Goal: Task Accomplishment & Management: Manage account settings

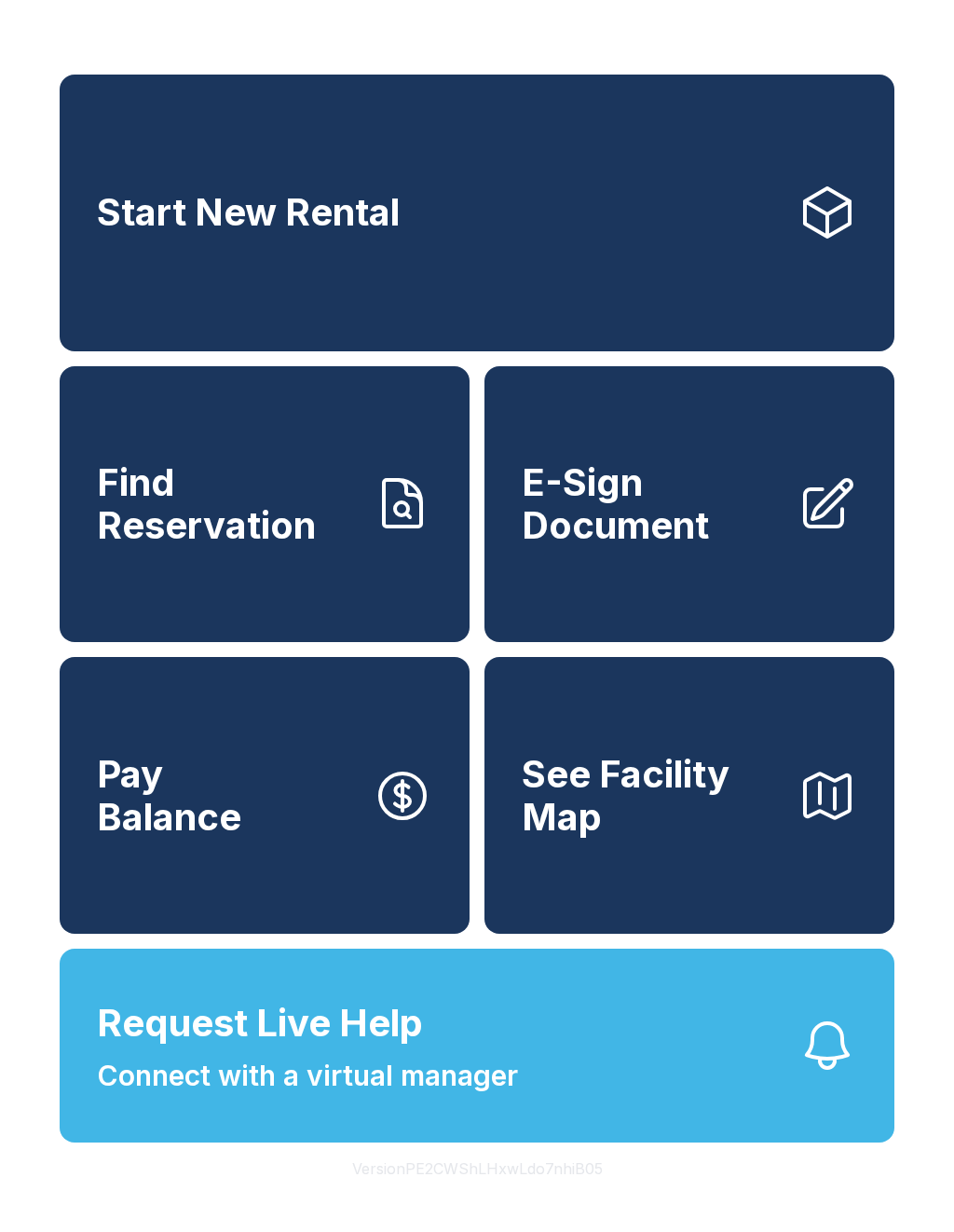
click at [82, 1107] on button "Request Live Help Connect with a virtual manager" at bounding box center [477, 1044] width 835 height 194
click at [890, 178] on link "Start New Rental" at bounding box center [477, 213] width 835 height 277
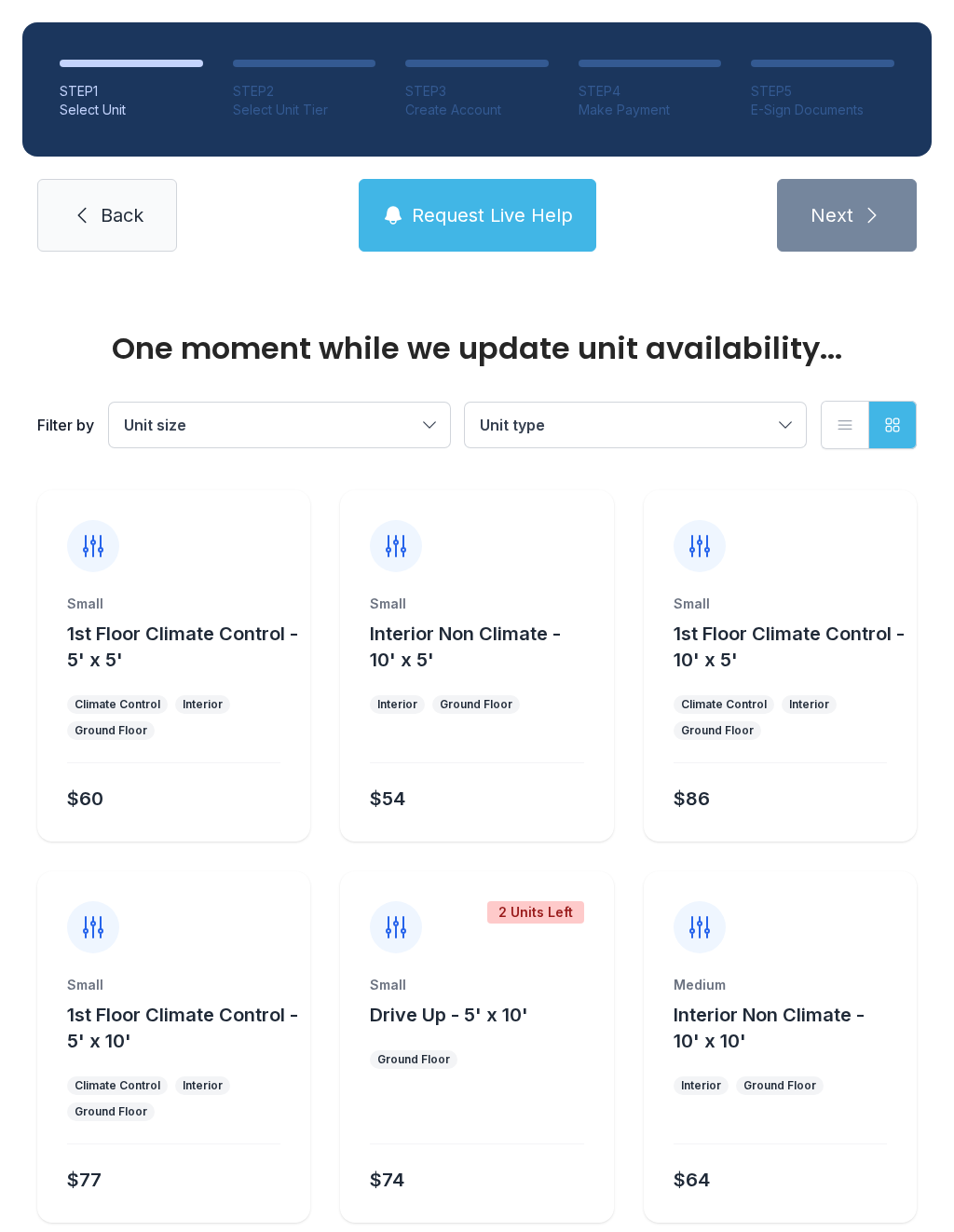
click at [326, 403] on button "Unit size" at bounding box center [279, 425] width 341 height 45
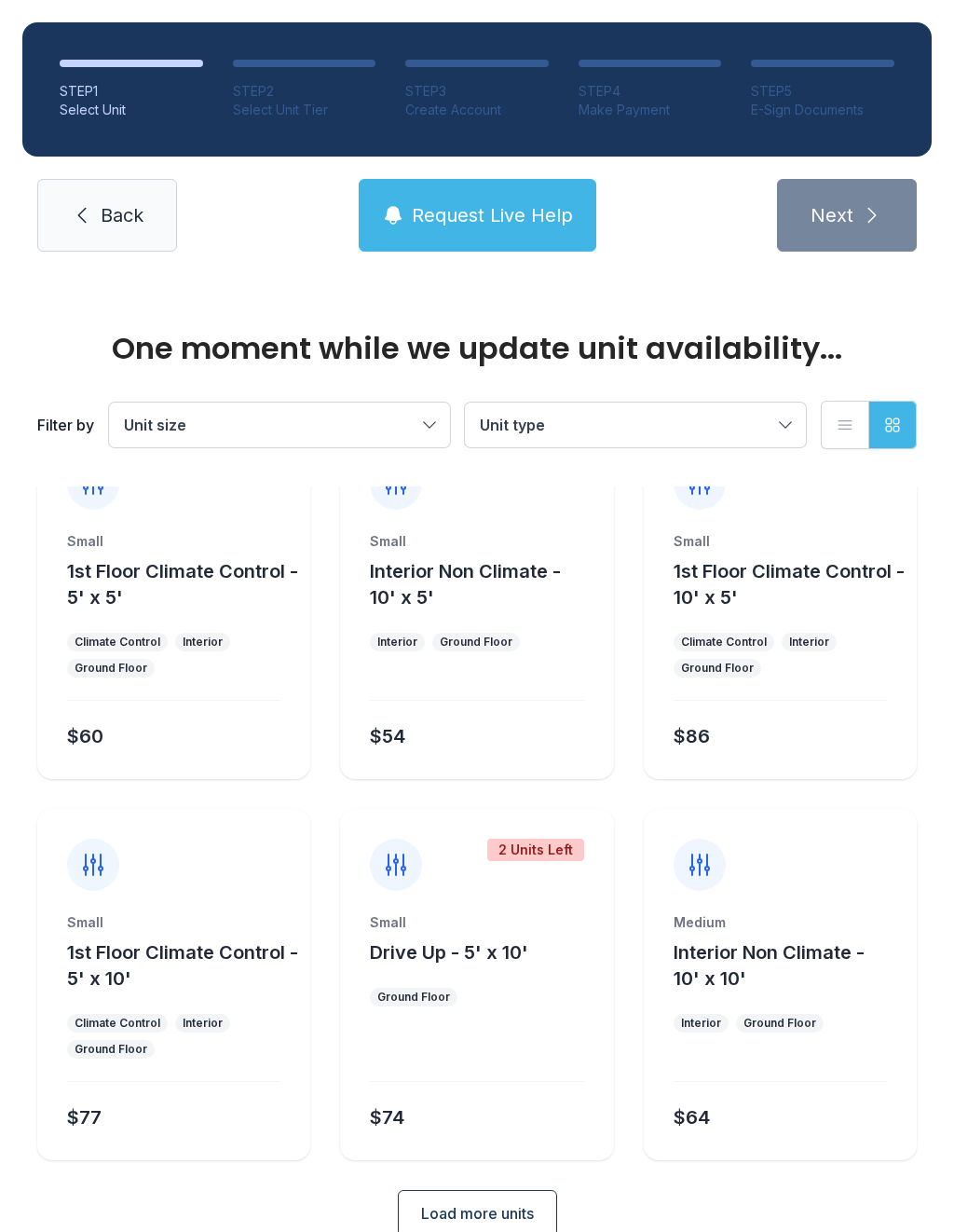
click at [97, 241] on link "Back" at bounding box center [107, 215] width 140 height 73
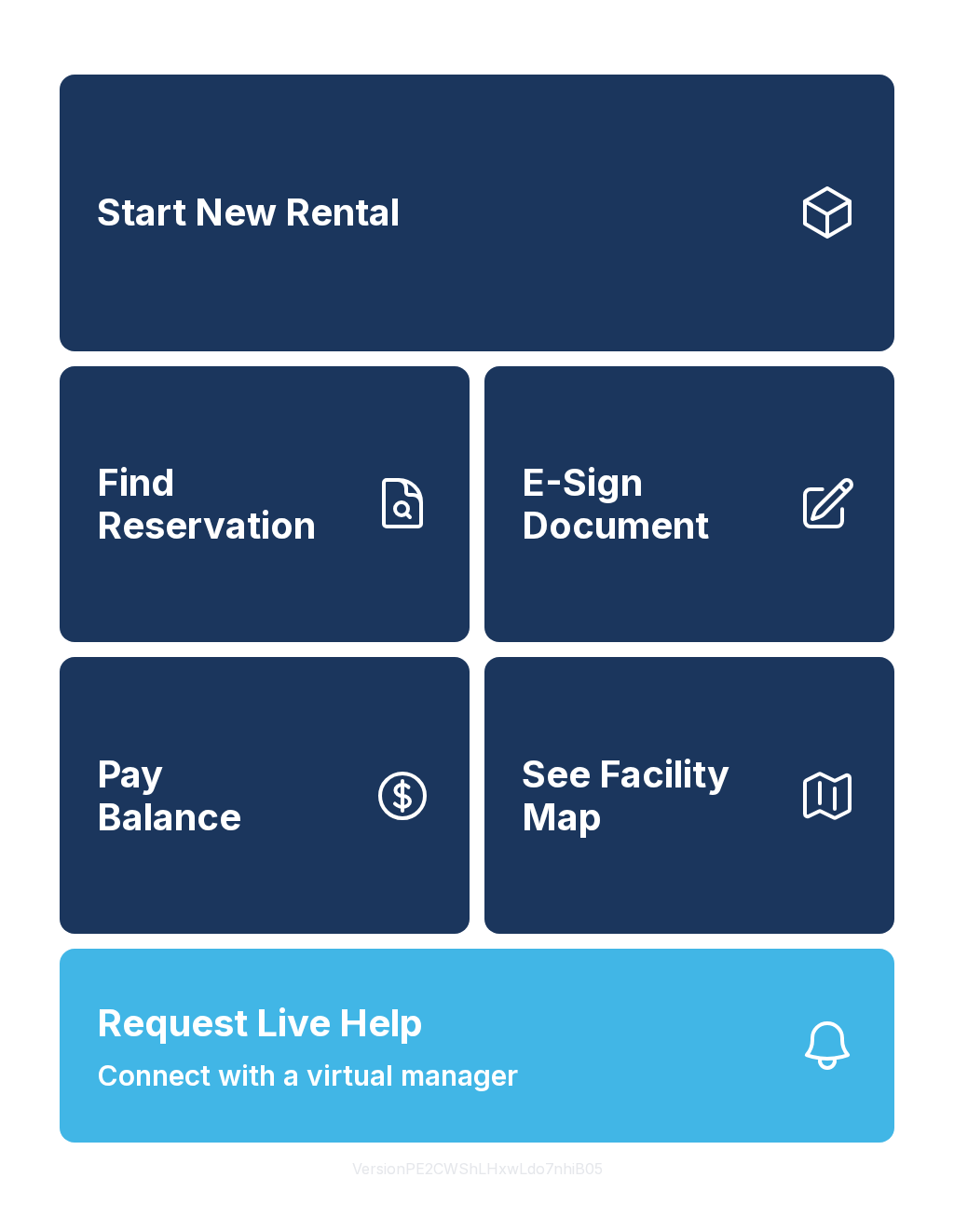
click at [206, 933] on link "Pay Balance" at bounding box center [264, 796] width 410 height 277
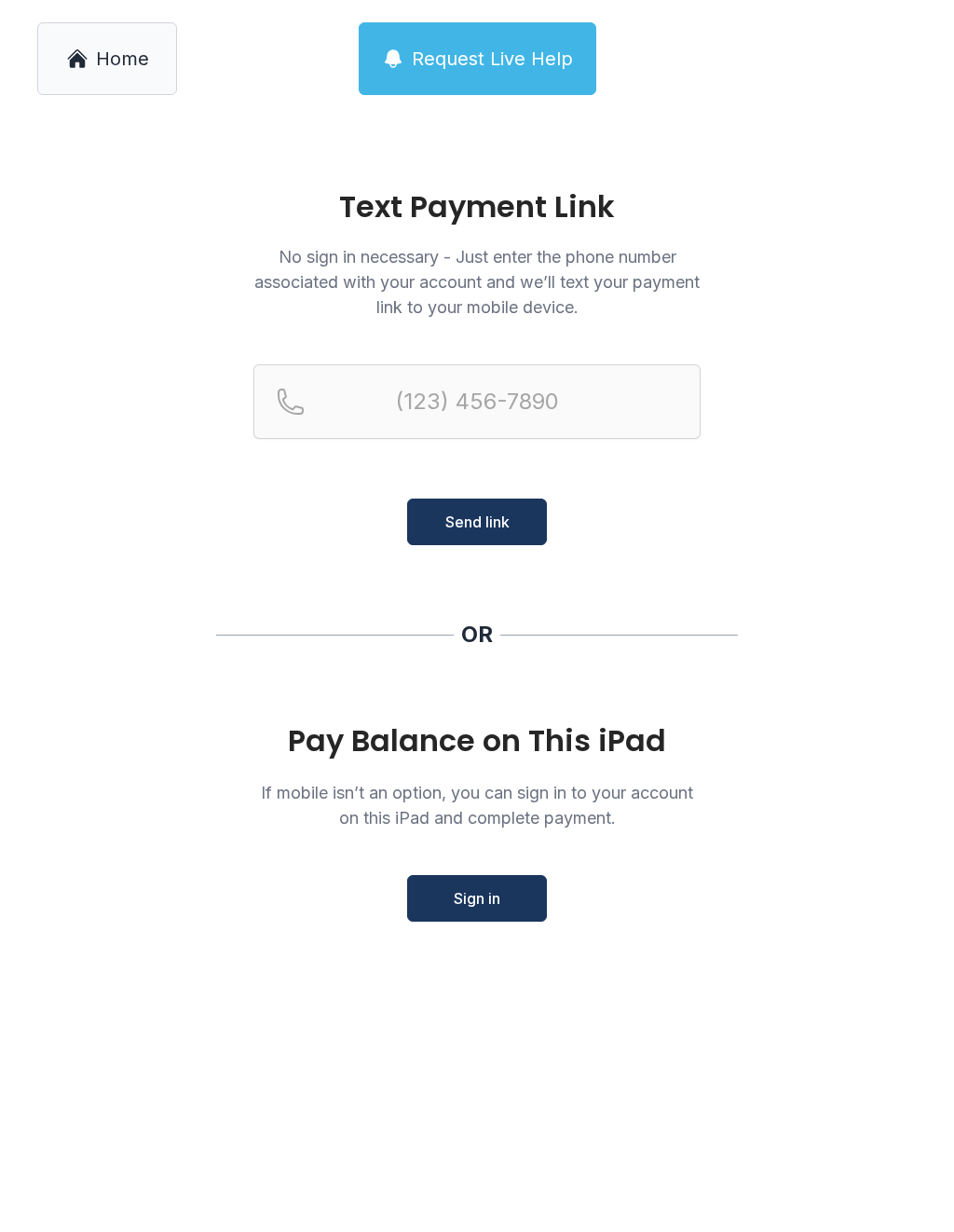
click at [115, 69] on span "Home" at bounding box center [123, 58] width 53 height 27
